Goal: Transaction & Acquisition: Subscribe to service/newsletter

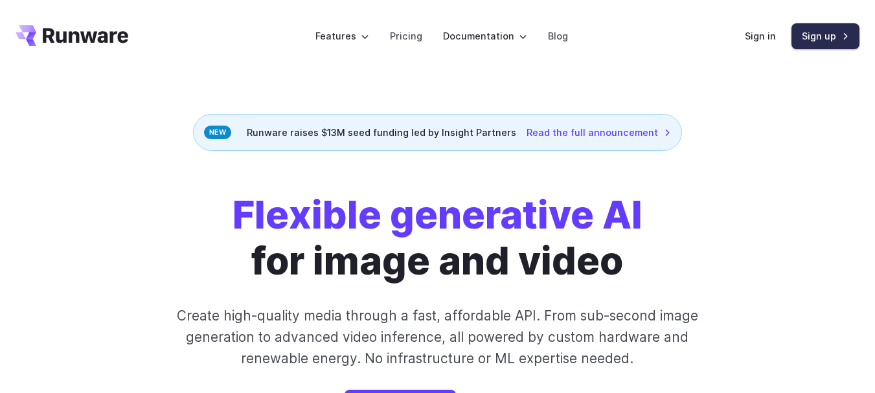
click at [826, 40] on link "Sign up" at bounding box center [825, 35] width 68 height 25
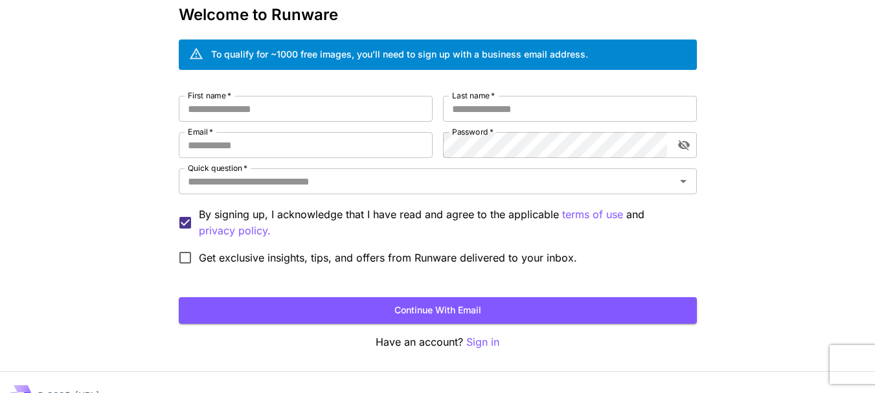
scroll to position [95, 0]
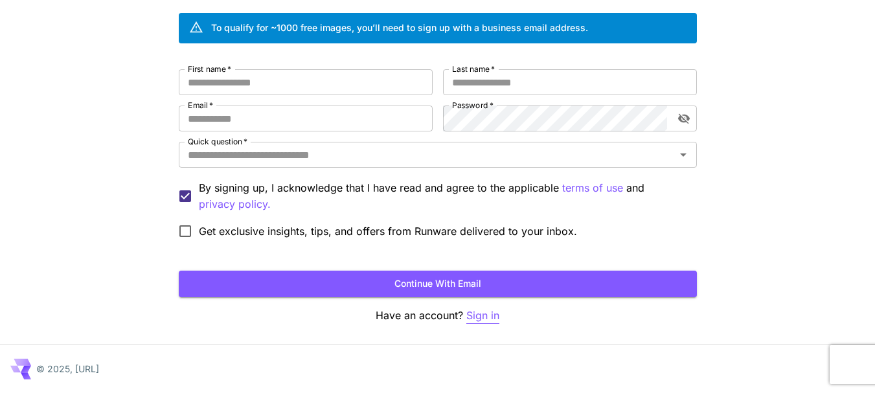
click at [473, 319] on p "Sign in" at bounding box center [482, 316] width 33 height 16
